Goal: Use online tool/utility: Utilize a website feature to perform a specific function

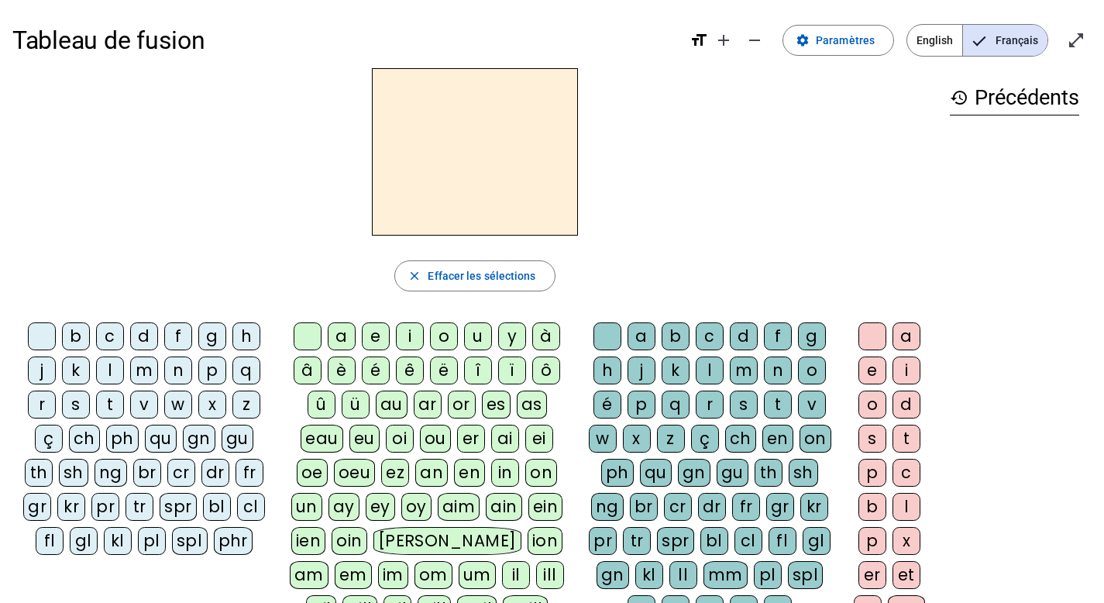
click at [208, 365] on div "p" at bounding box center [212, 370] width 28 height 28
click at [318, 436] on div "eau" at bounding box center [322, 439] width 43 height 28
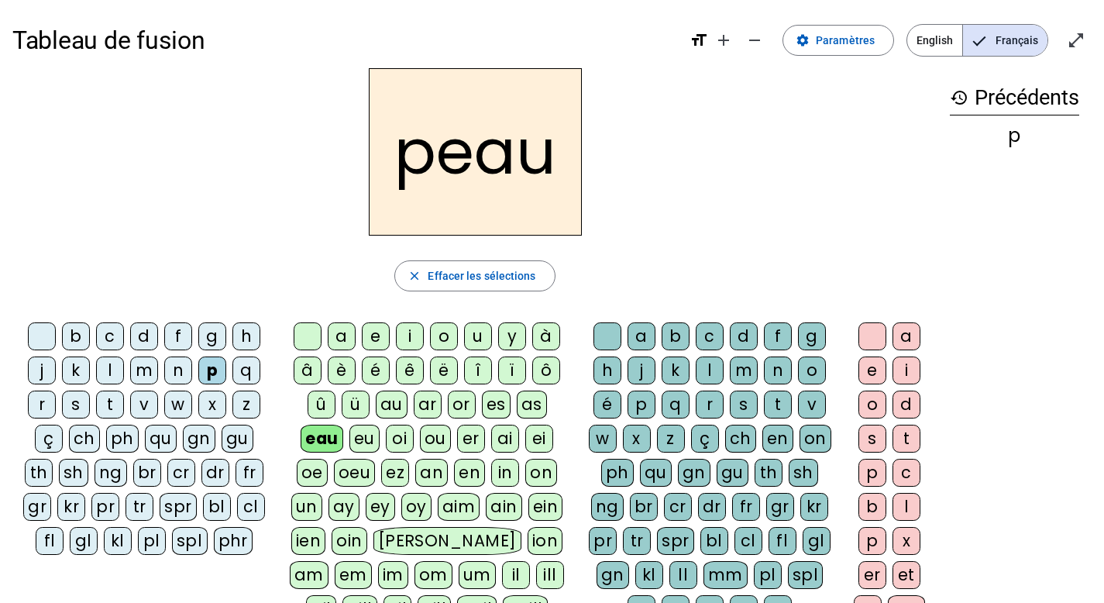
click at [75, 328] on div "b" at bounding box center [76, 336] width 28 height 28
click at [77, 400] on div "s" at bounding box center [76, 405] width 28 height 28
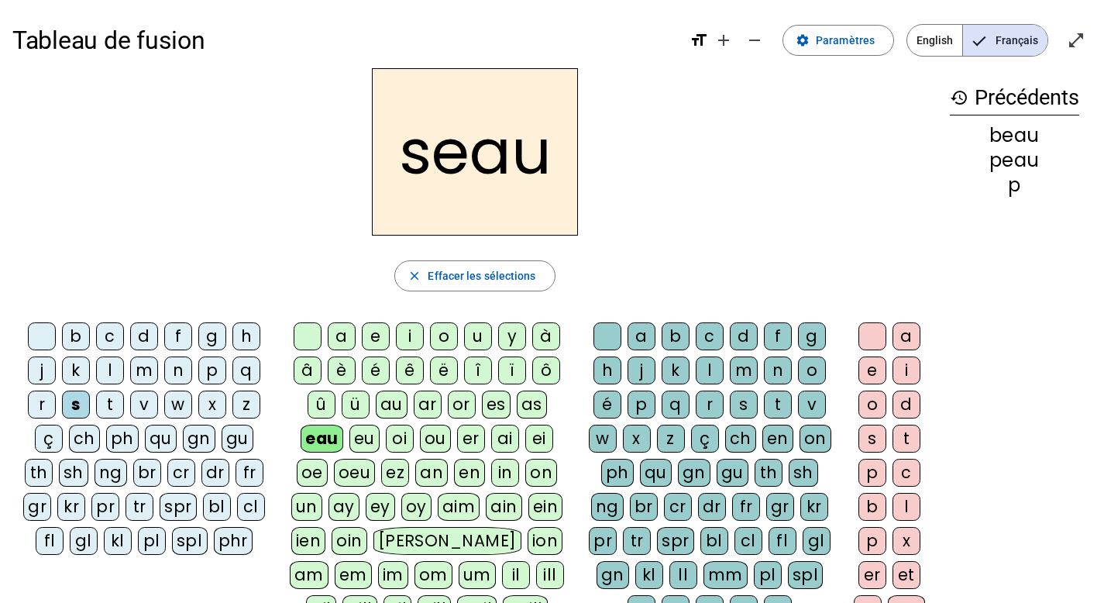
click at [149, 406] on div "v" at bounding box center [144, 405] width 28 height 28
click at [30, 339] on div at bounding box center [42, 336] width 28 height 28
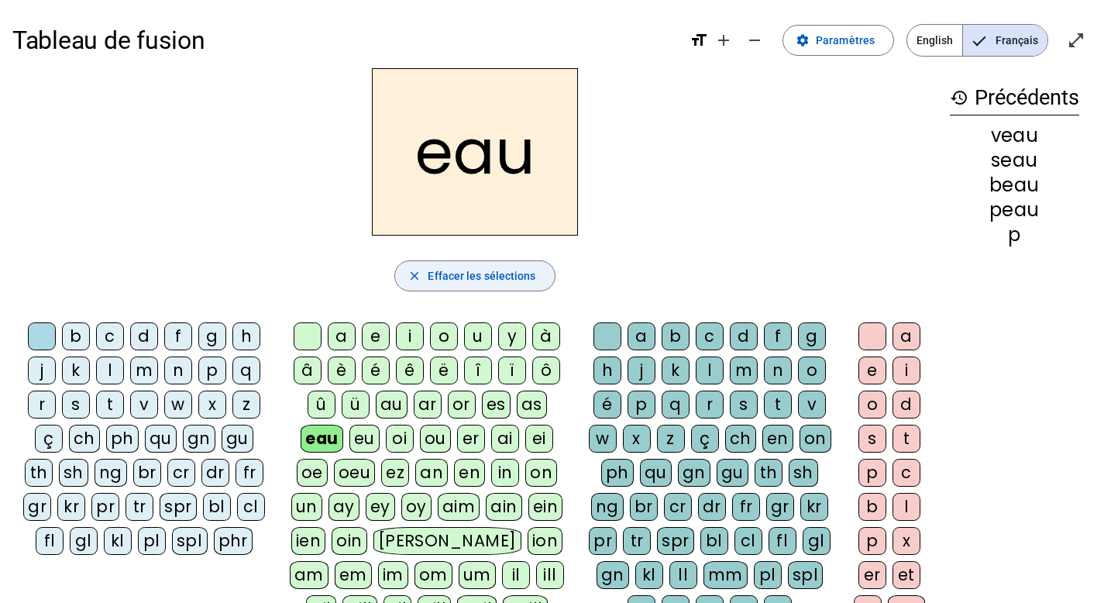
click at [416, 274] on mat-icon "close" at bounding box center [415, 276] width 14 height 14
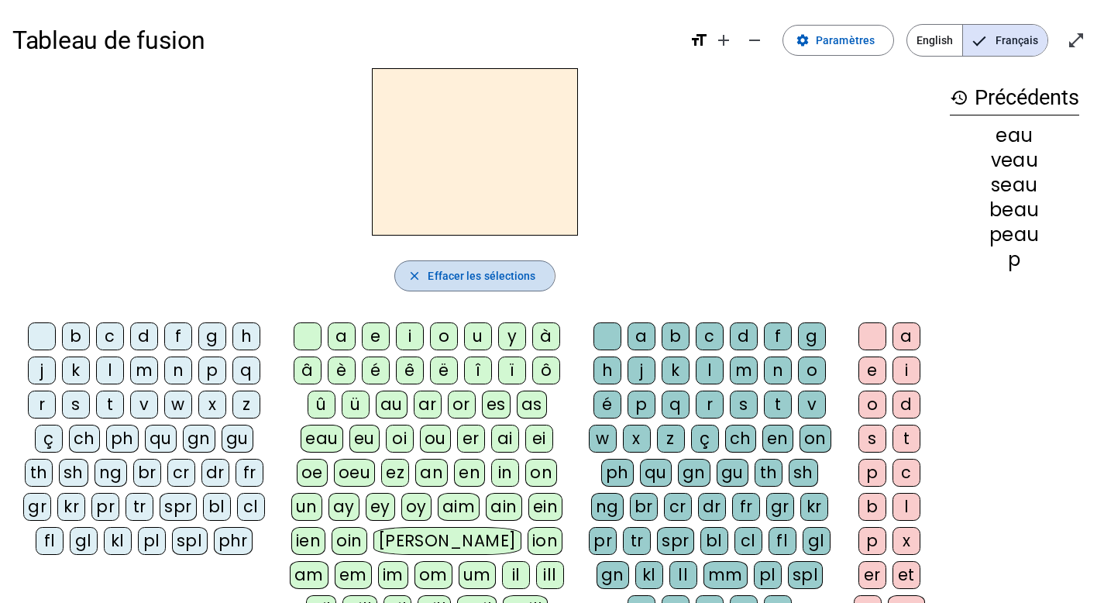
click at [416, 274] on mat-icon "close" at bounding box center [415, 276] width 14 height 14
click at [1084, 39] on mat-icon "open_in_full" at bounding box center [1076, 40] width 19 height 19
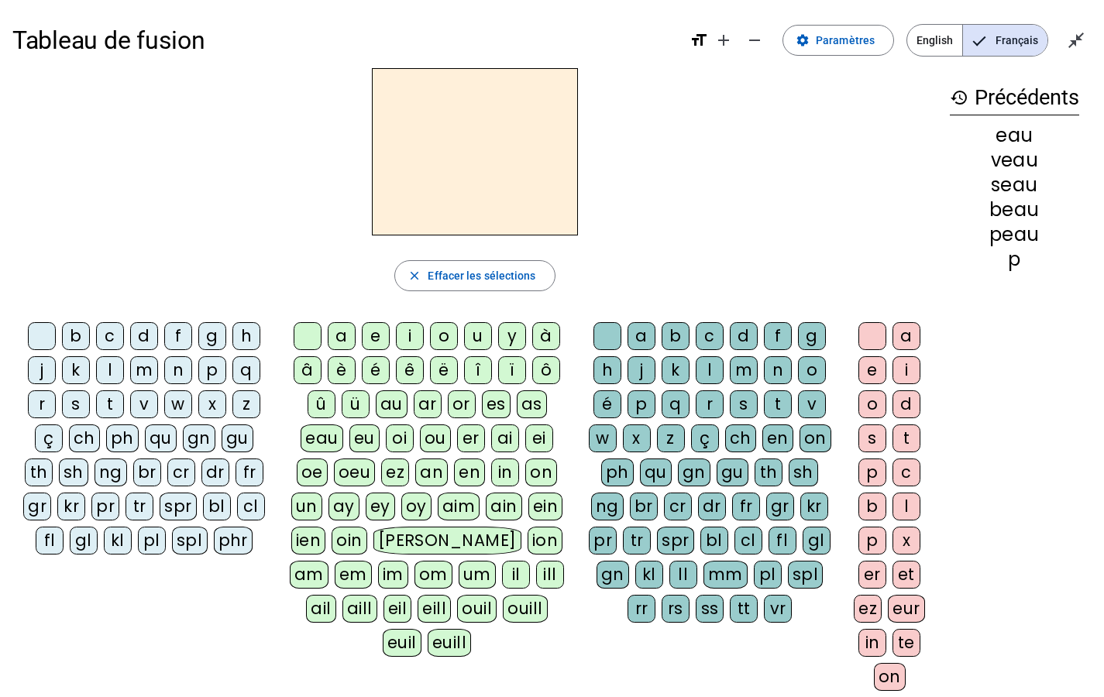
click at [146, 403] on div "v" at bounding box center [144, 405] width 28 height 28
click at [435, 433] on div "ou" at bounding box center [435, 439] width 31 height 28
click at [742, 397] on div "s" at bounding box center [744, 405] width 28 height 28
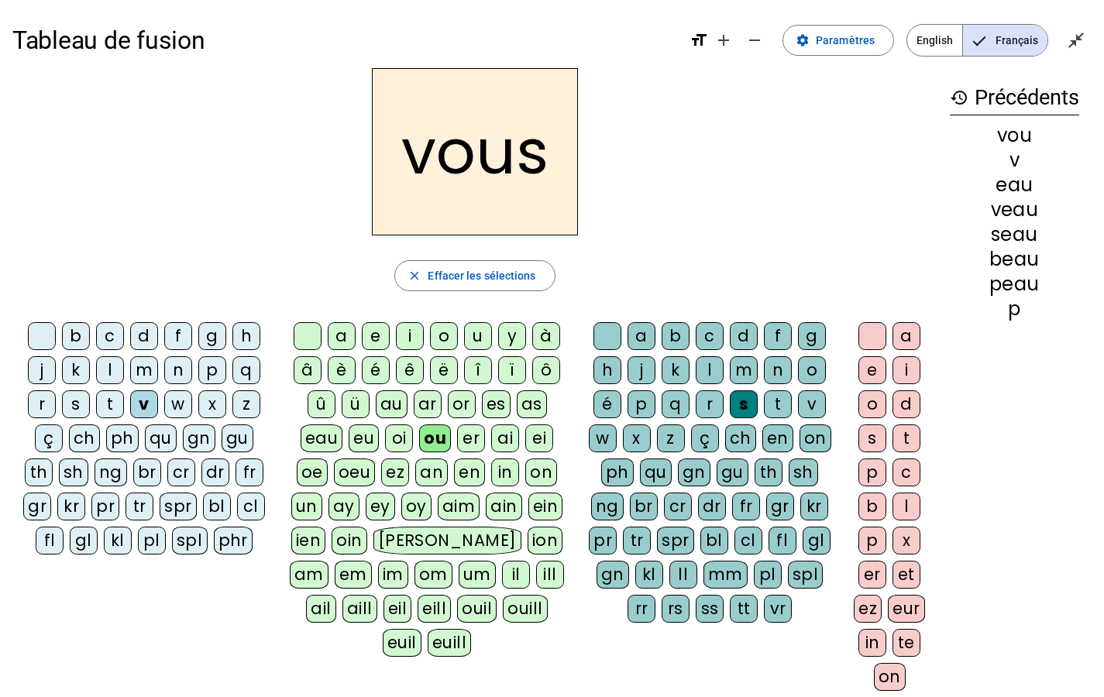
click at [111, 400] on div "t" at bounding box center [110, 405] width 28 height 28
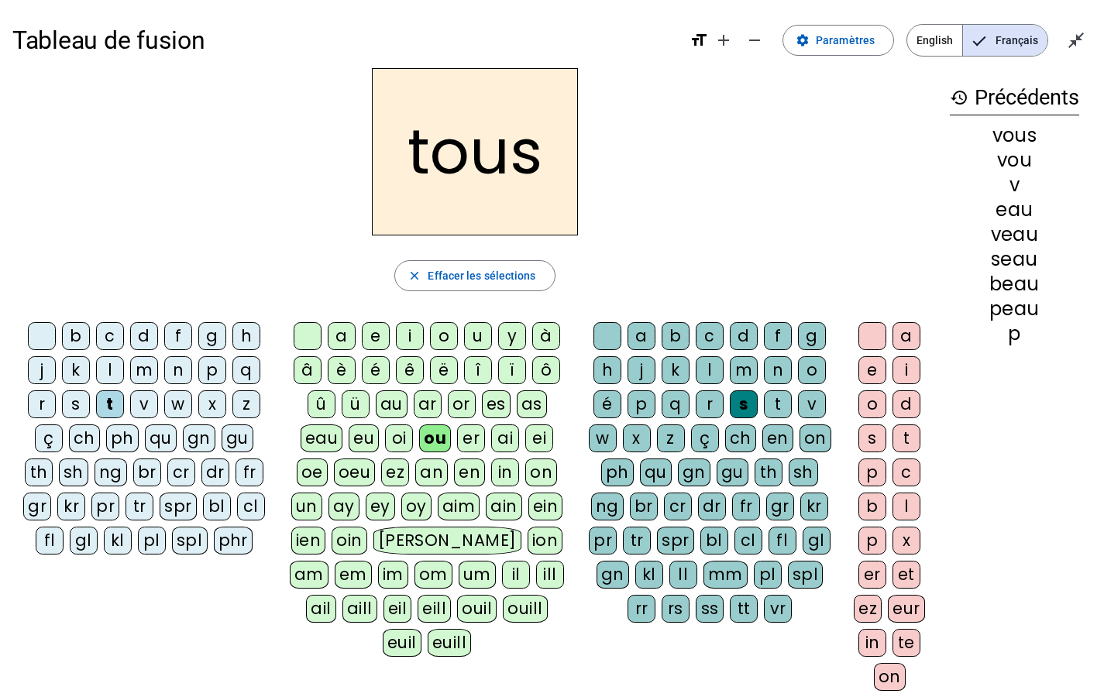
click at [74, 398] on div "s" at bounding box center [76, 405] width 28 height 28
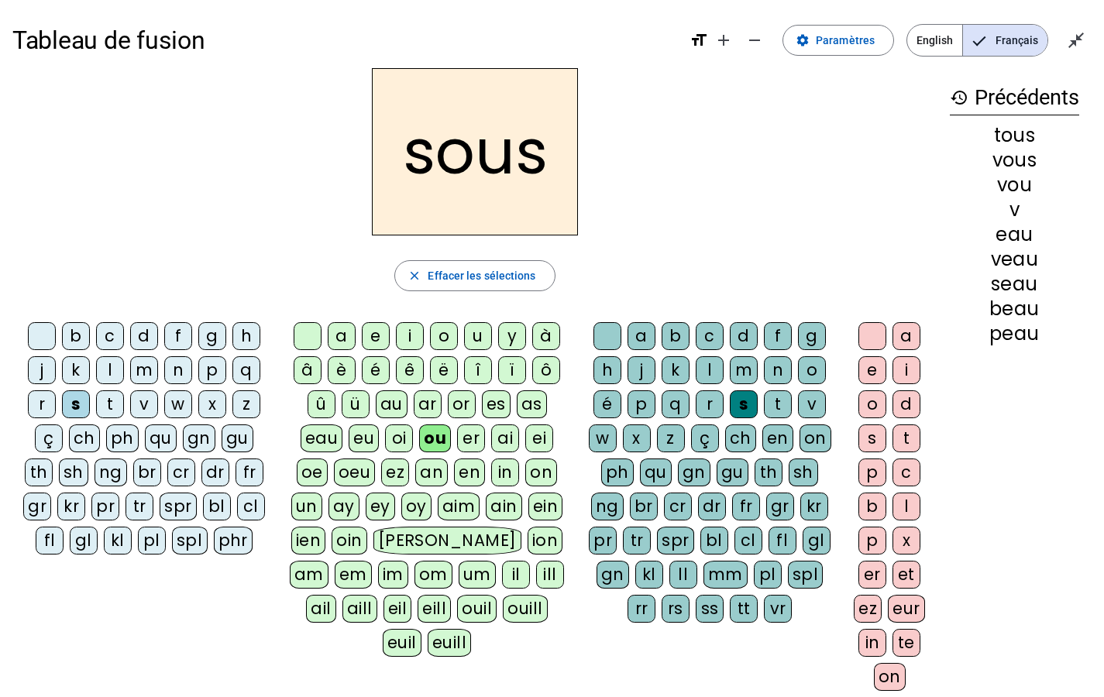
click at [640, 412] on div "p" at bounding box center [642, 405] width 28 height 28
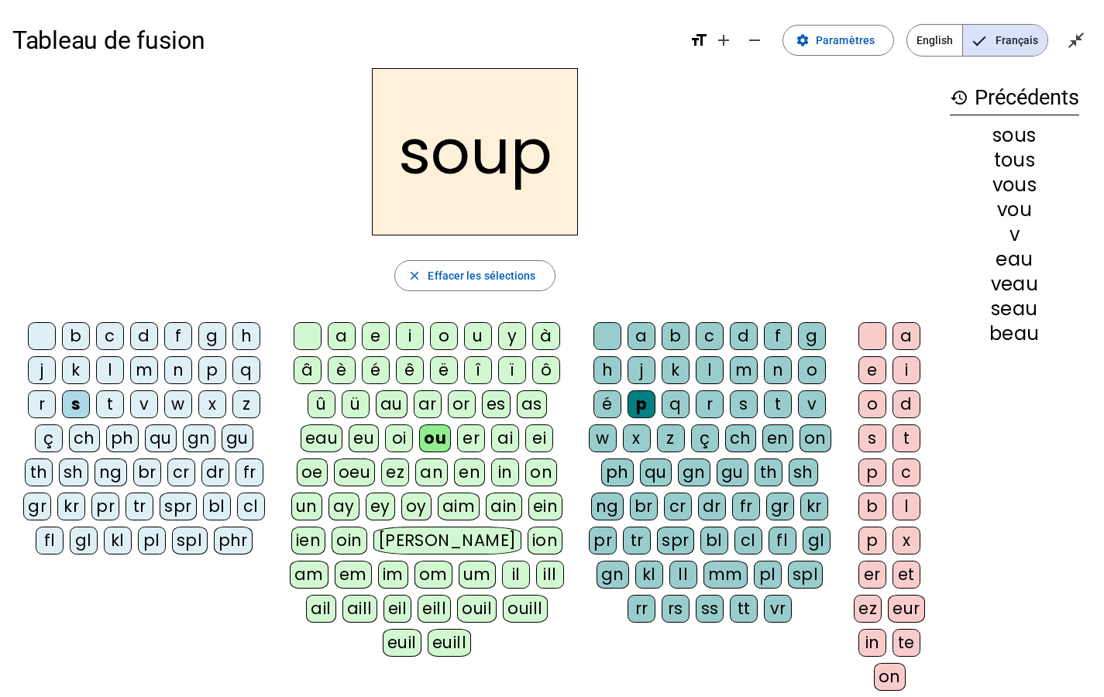
click at [640, 412] on div "p" at bounding box center [642, 405] width 28 height 28
click at [869, 367] on div "e" at bounding box center [873, 370] width 28 height 28
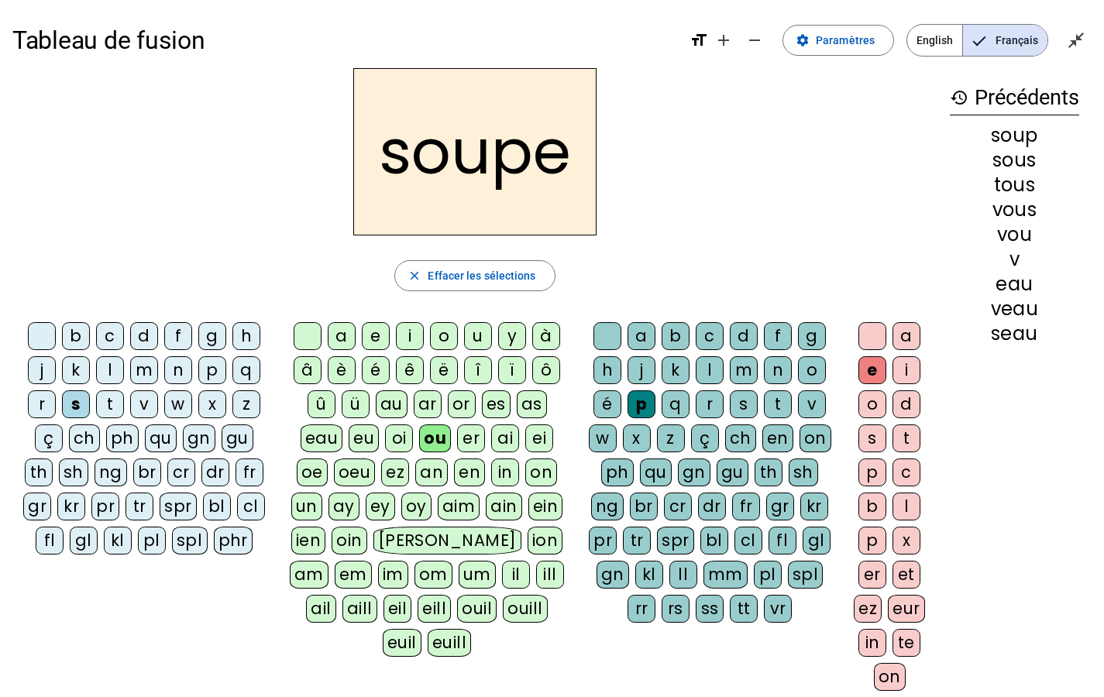
click at [113, 336] on div "c" at bounding box center [110, 336] width 28 height 28
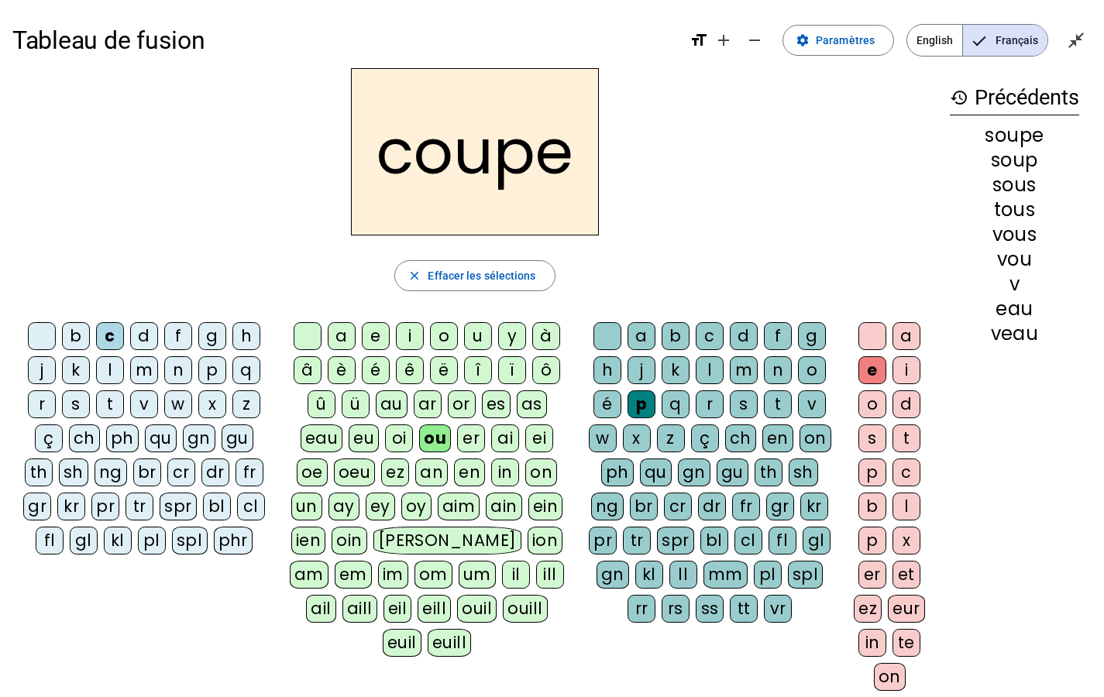
click at [776, 401] on div "t" at bounding box center [778, 405] width 28 height 28
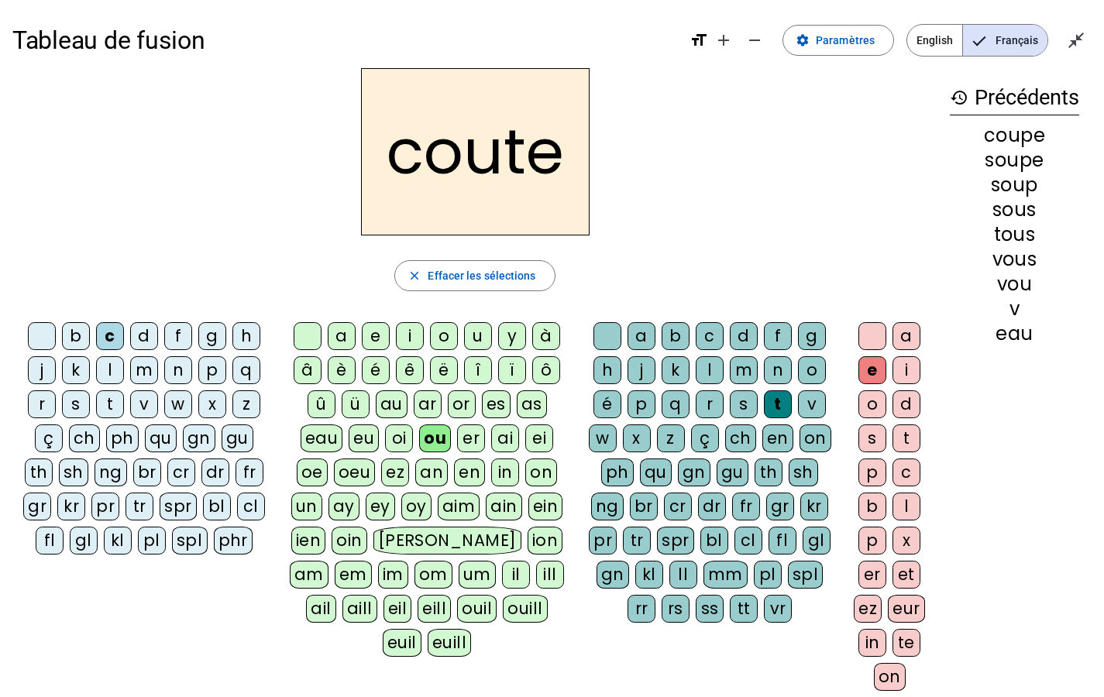
click at [736, 338] on div "d" at bounding box center [744, 336] width 28 height 28
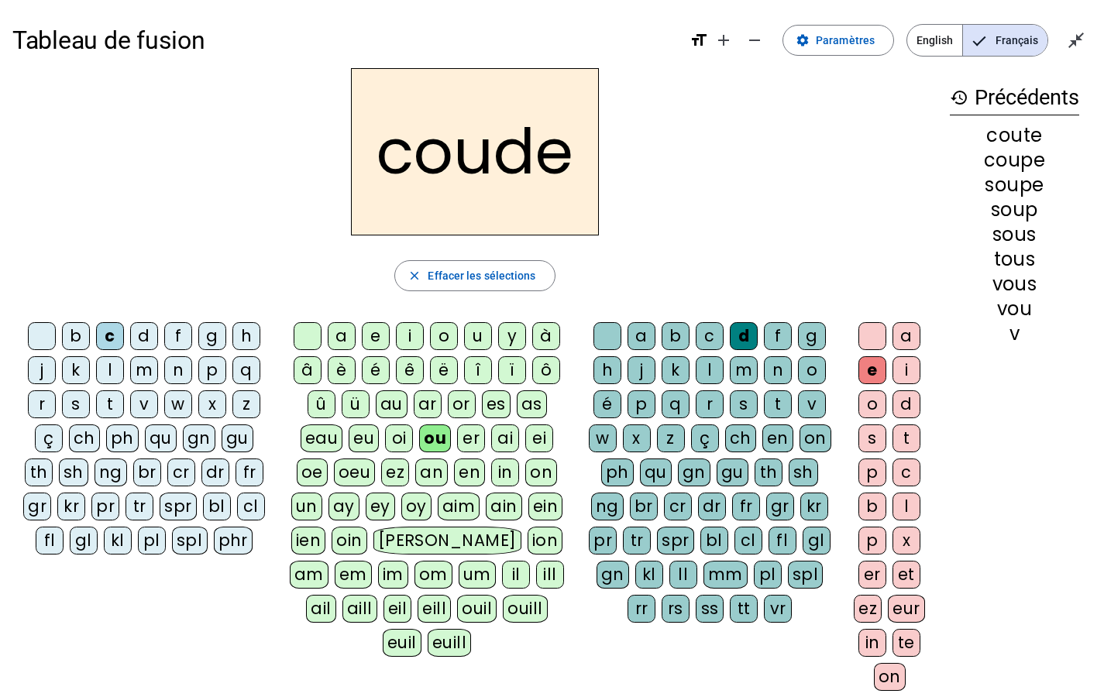
click at [78, 332] on div "b" at bounding box center [76, 336] width 28 height 28
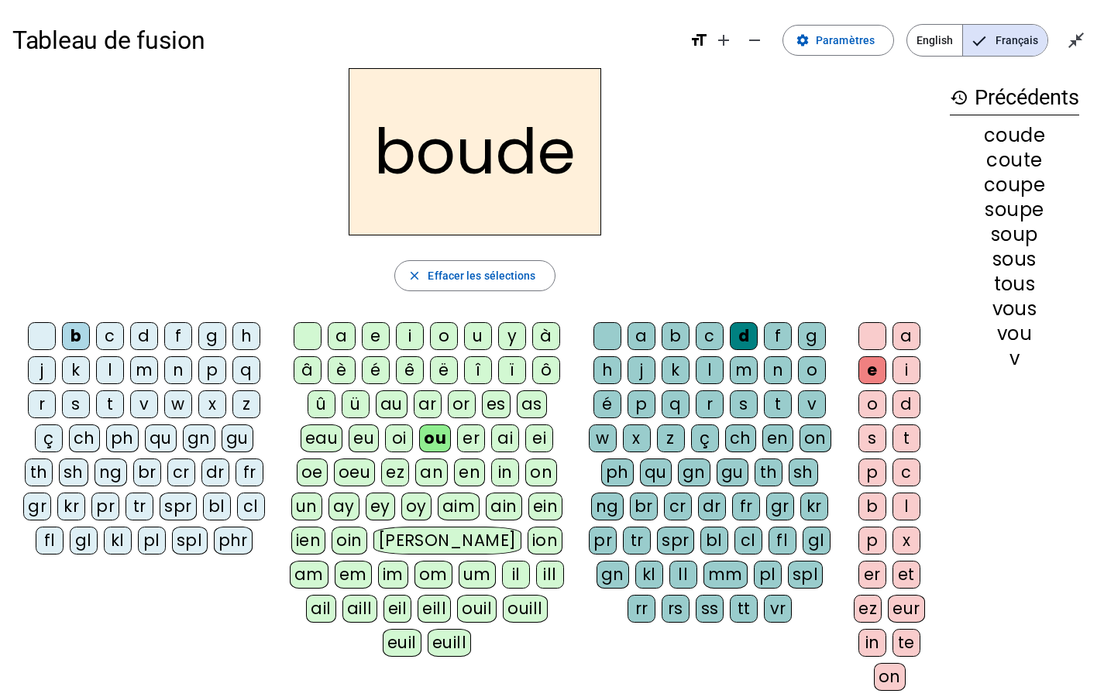
click at [110, 405] on div "t" at bounding box center [110, 405] width 28 height 28
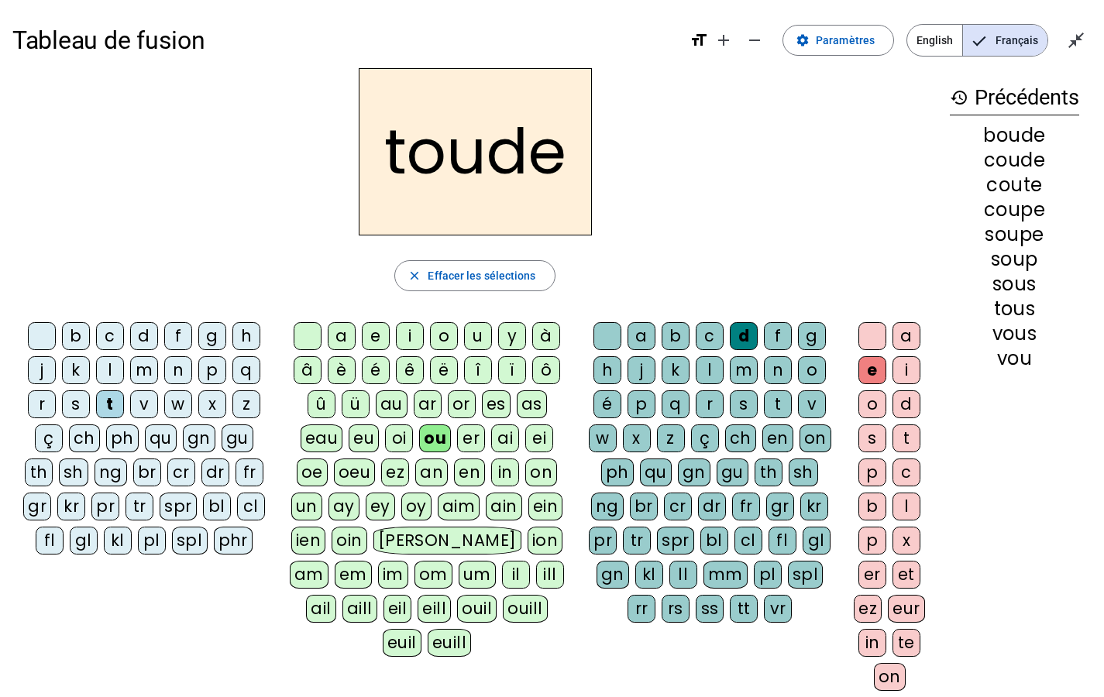
click at [773, 411] on div "t" at bounding box center [778, 405] width 28 height 28
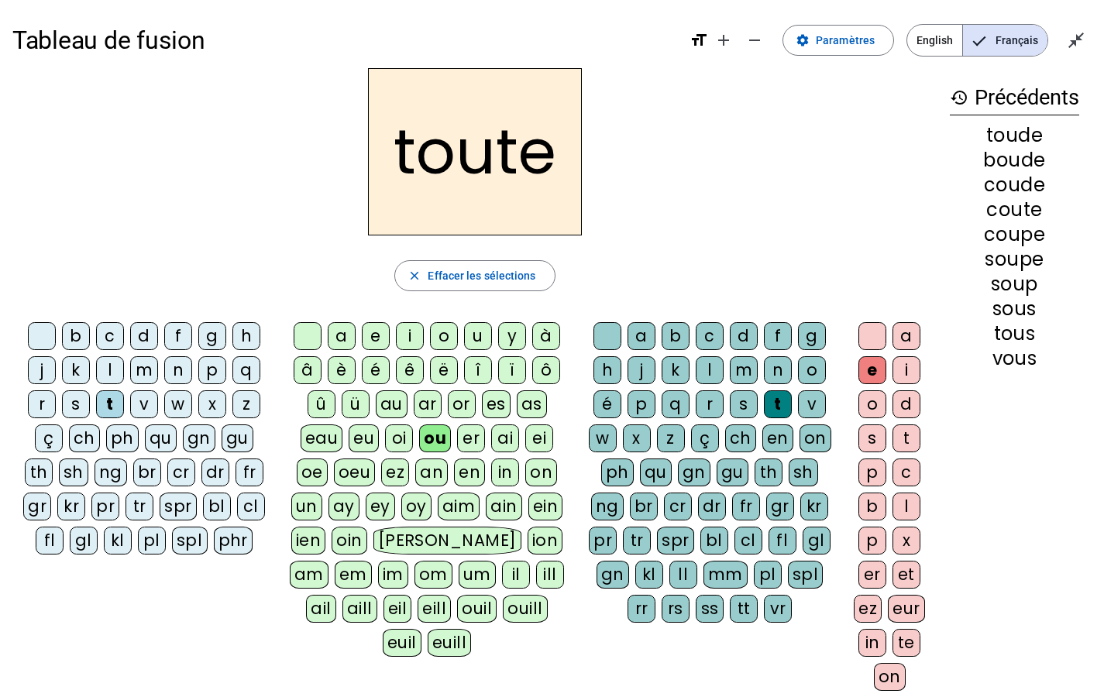
click at [44, 398] on div "r" at bounding box center [42, 405] width 28 height 28
click at [811, 332] on div "g" at bounding box center [812, 336] width 28 height 28
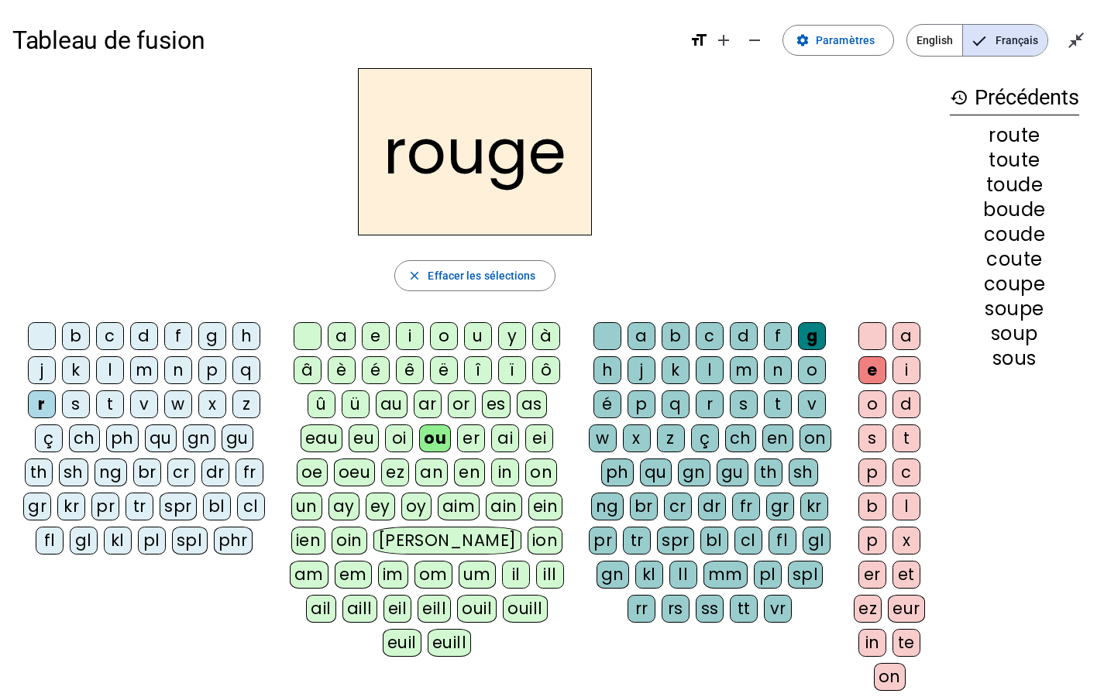
click at [79, 336] on div "b" at bounding box center [76, 336] width 28 height 28
